Goal: Task Accomplishment & Management: Use online tool/utility

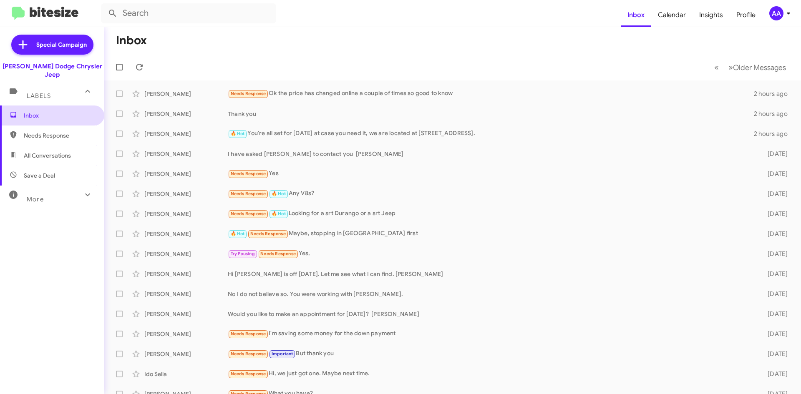
click at [34, 111] on span "Inbox" at bounding box center [59, 115] width 71 height 8
click at [48, 92] on span "Labels" at bounding box center [39, 96] width 24 height 8
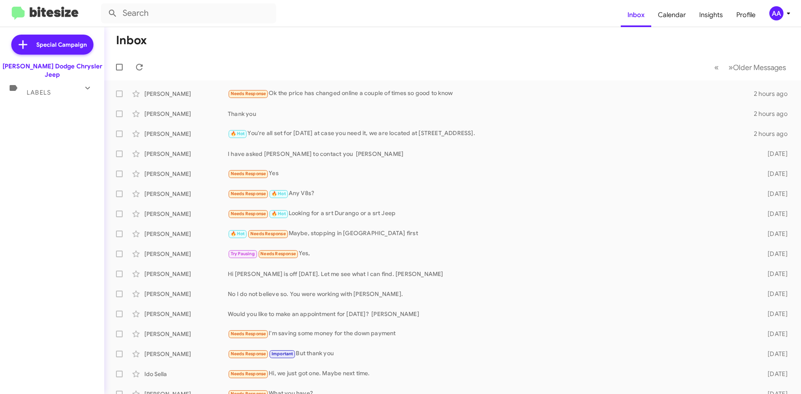
click at [48, 89] on span "Labels" at bounding box center [39, 93] width 24 height 8
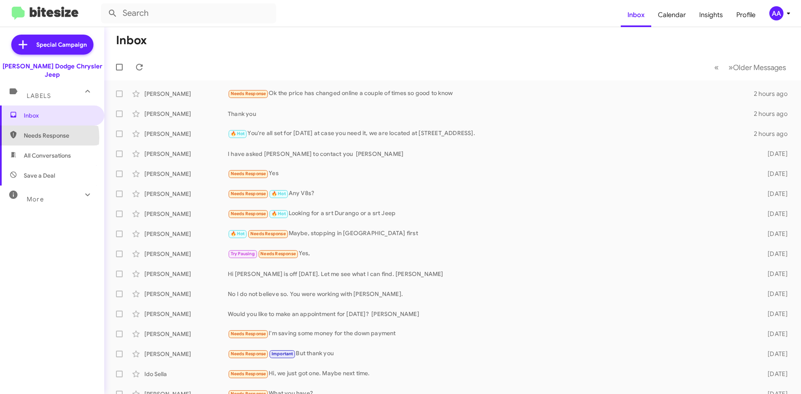
click at [35, 131] on span "Needs Response" at bounding box center [59, 135] width 71 height 8
type input "in:needs-response"
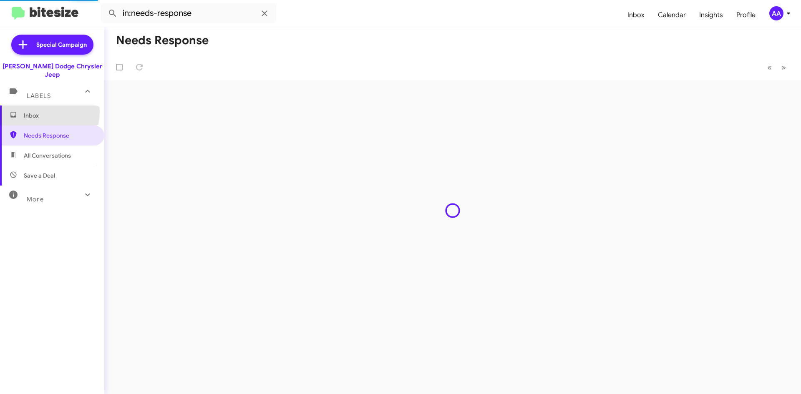
click at [34, 111] on span "Inbox" at bounding box center [59, 115] width 71 height 8
